Goal: Information Seeking & Learning: Check status

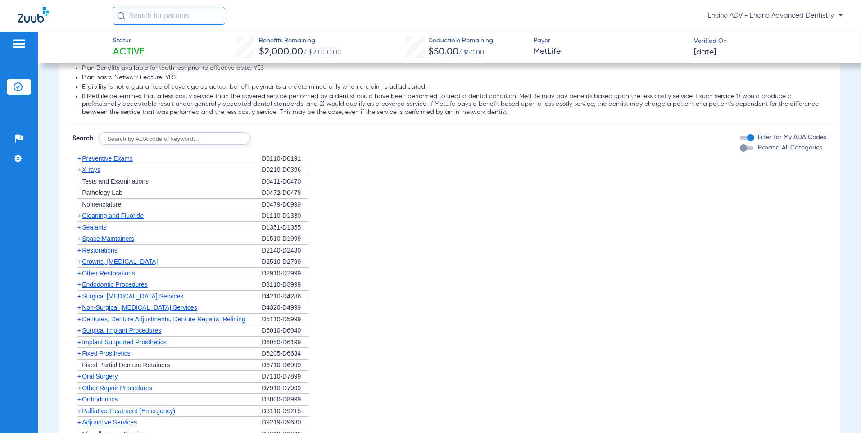
scroll to position [901, 0]
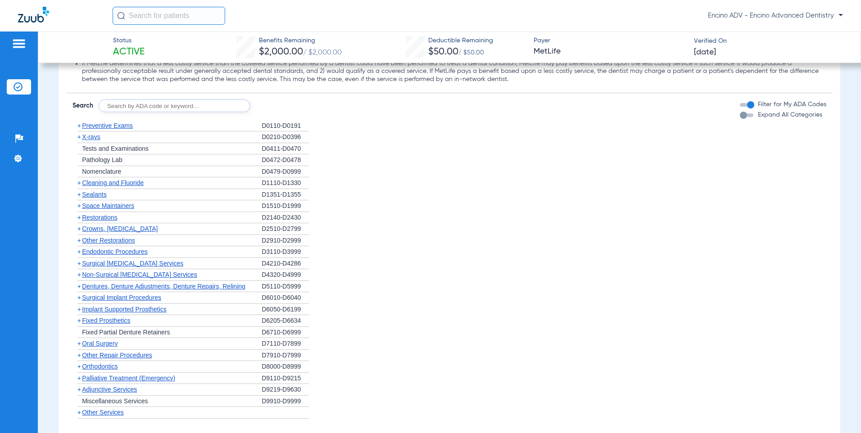
click at [115, 183] on span "Cleaning and Fluoride" at bounding box center [113, 182] width 62 height 7
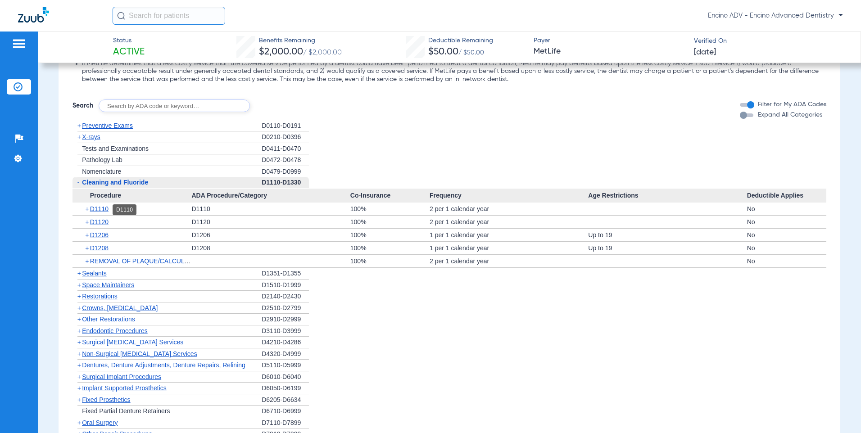
click at [98, 213] on span "D1110" at bounding box center [99, 208] width 18 height 7
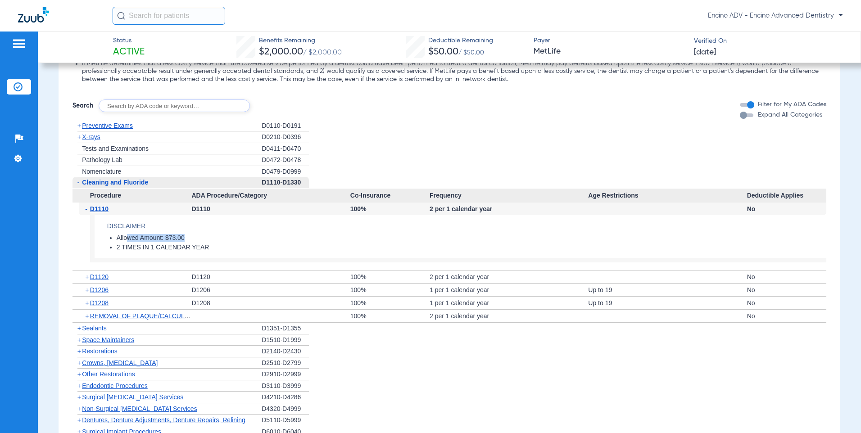
drag, startPoint x: 127, startPoint y: 237, endPoint x: 237, endPoint y: 237, distance: 110.4
click at [237, 237] on li "Allowed Amount: $73.00" at bounding box center [472, 238] width 710 height 8
drag, startPoint x: 237, startPoint y: 237, endPoint x: 224, endPoint y: 236, distance: 12.7
click at [224, 236] on li "Allowed Amount: $73.00" at bounding box center [472, 238] width 710 height 8
drag, startPoint x: 116, startPoint y: 241, endPoint x: 211, endPoint y: 242, distance: 95.1
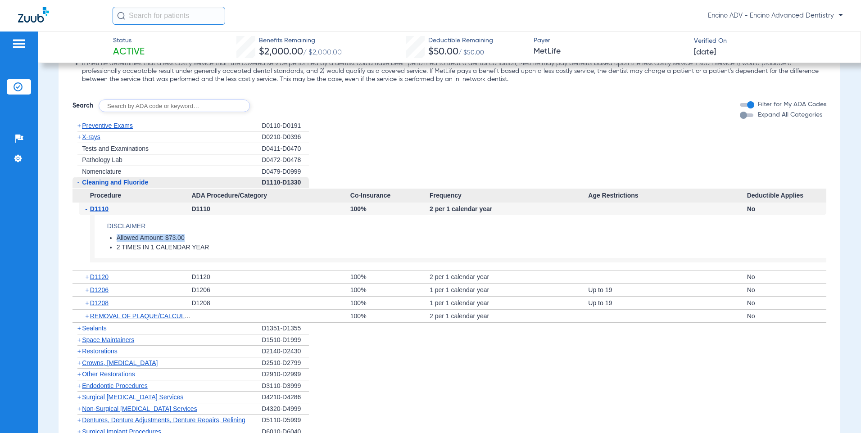
click at [211, 242] on ul "Allowed Amount: $73.00 2 TIMES IN 1 CALENDAR YEAR" at bounding box center [466, 243] width 719 height 18
drag, startPoint x: 211, startPoint y: 242, endPoint x: 255, endPoint y: 237, distance: 44.8
click at [255, 237] on li "Allowed Amount: $73.00" at bounding box center [472, 238] width 710 height 8
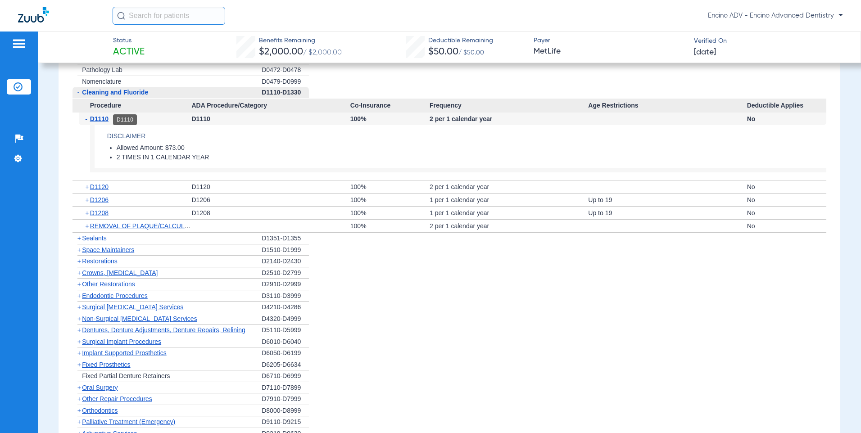
click at [101, 120] on span "D1110" at bounding box center [99, 118] width 18 height 7
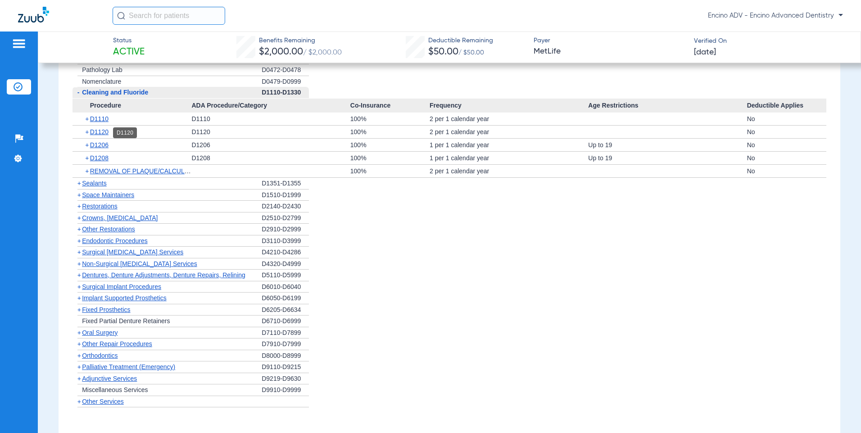
click at [99, 131] on span "D1120" at bounding box center [99, 131] width 18 height 7
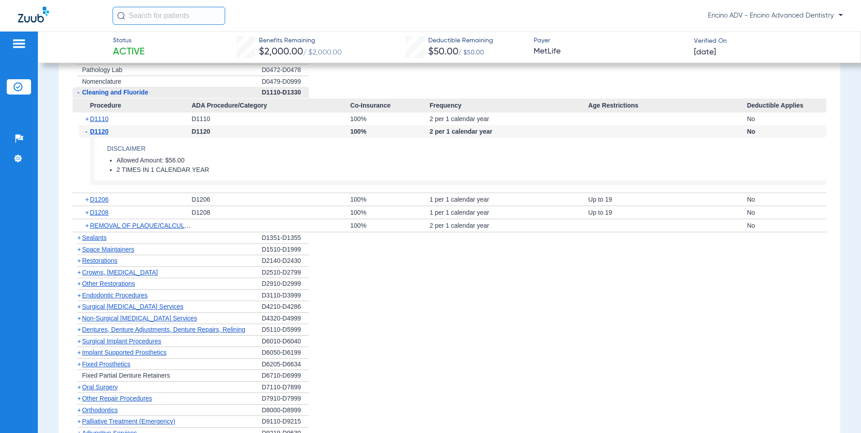
click at [99, 131] on span "D1120" at bounding box center [99, 131] width 18 height 7
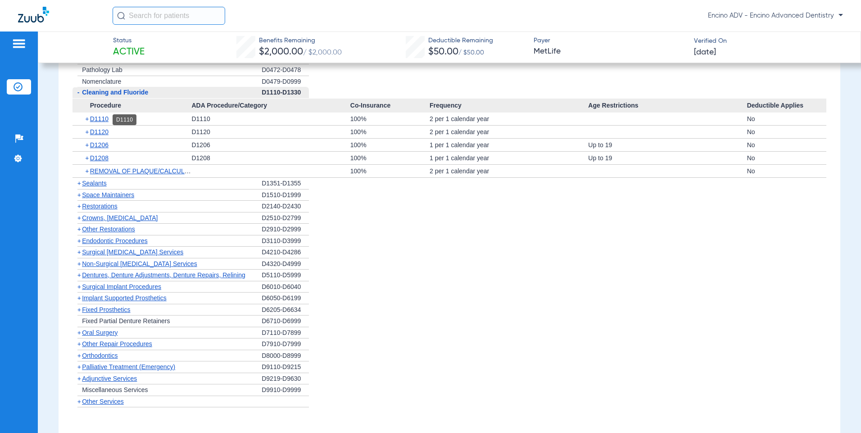
click at [103, 119] on span "D1110" at bounding box center [99, 118] width 18 height 7
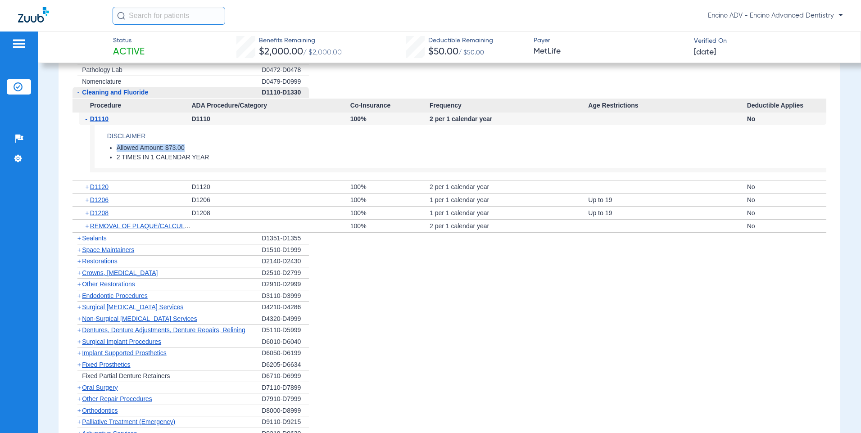
drag, startPoint x: 185, startPoint y: 148, endPoint x: 115, endPoint y: 149, distance: 69.8
click at [115, 149] on ul "Allowed Amount: $73.00 2 TIMES IN 1 CALENDAR YEAR" at bounding box center [466, 153] width 719 height 18
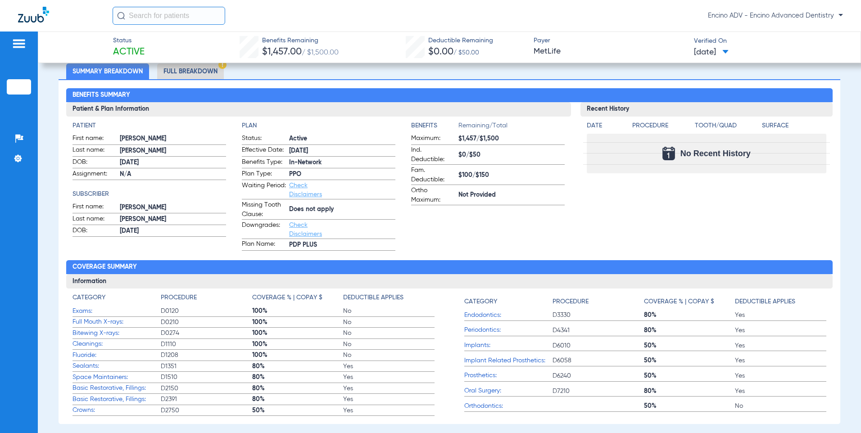
scroll to position [180, 0]
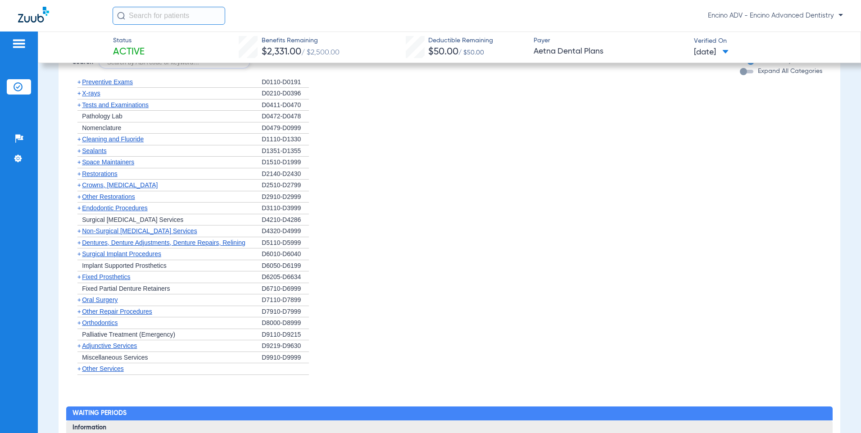
scroll to position [541, 0]
click at [107, 138] on span "Cleaning and Fluoride" at bounding box center [113, 139] width 62 height 7
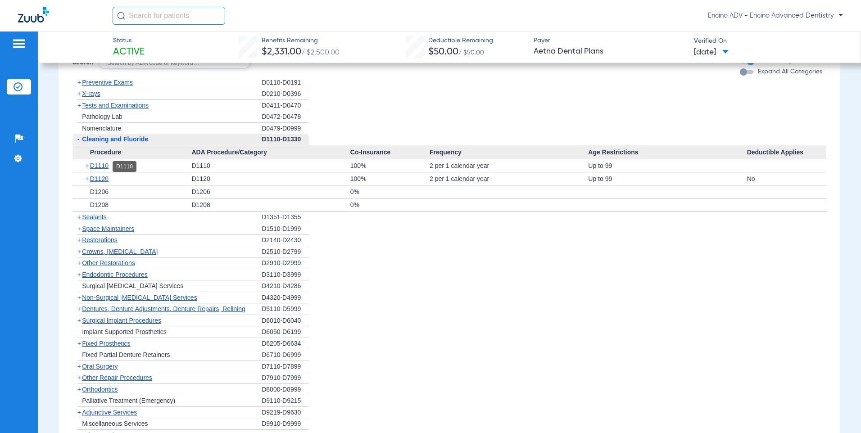
click at [104, 165] on span "D1110" at bounding box center [99, 165] width 18 height 7
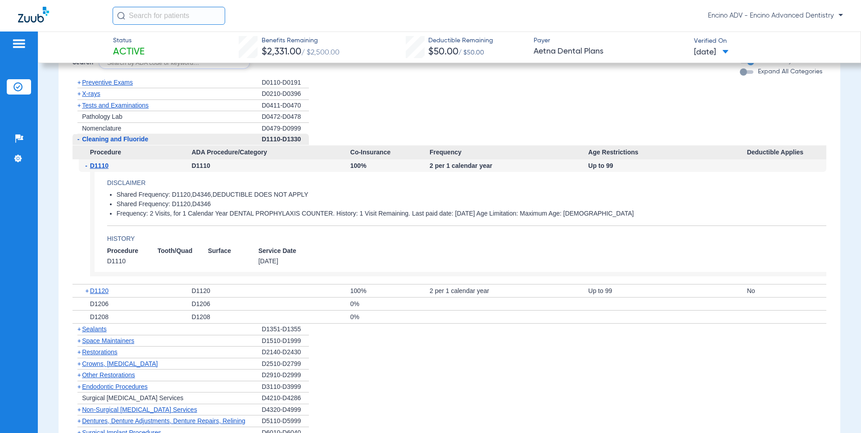
click at [105, 168] on span "D1110" at bounding box center [99, 165] width 18 height 7
